Goal: Navigation & Orientation: Find specific page/section

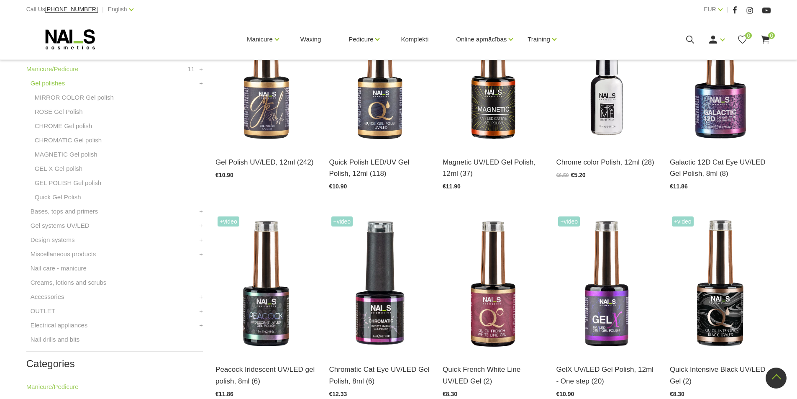
scroll to position [251, 0]
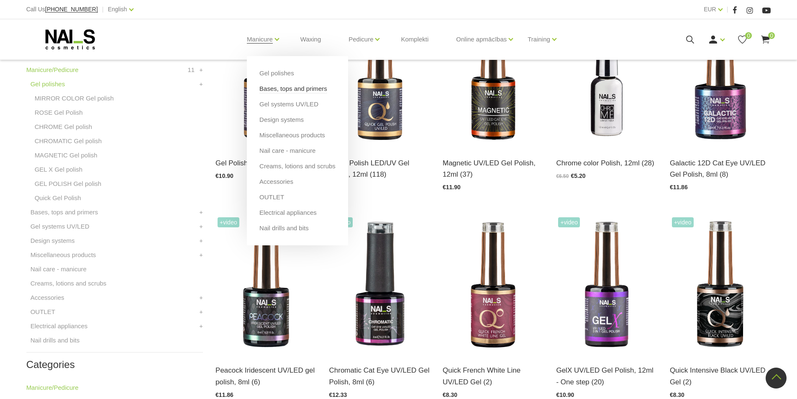
click at [273, 89] on link "Bases, tops and primers" at bounding box center [293, 88] width 68 height 9
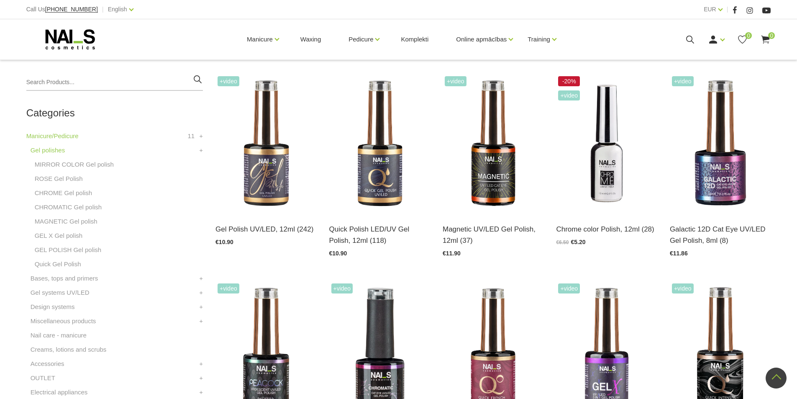
scroll to position [84, 0]
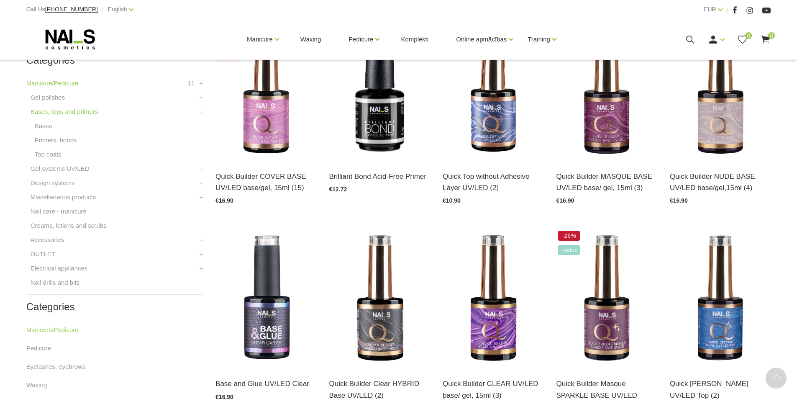
scroll to position [251, 0]
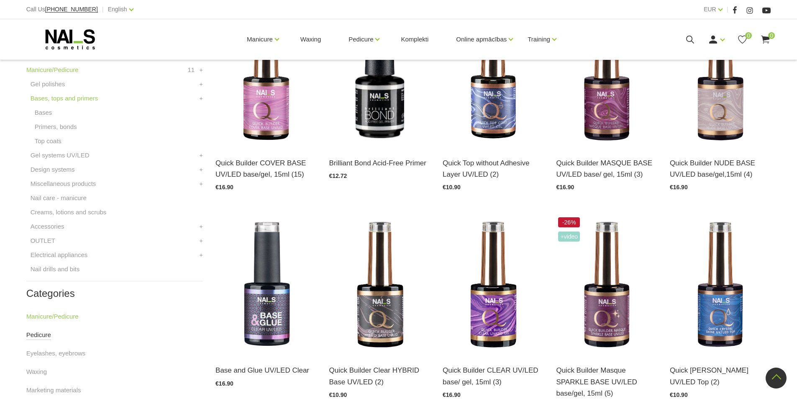
click at [44, 339] on link "Pedicure" at bounding box center [38, 335] width 25 height 10
